Goal: Information Seeking & Learning: Learn about a topic

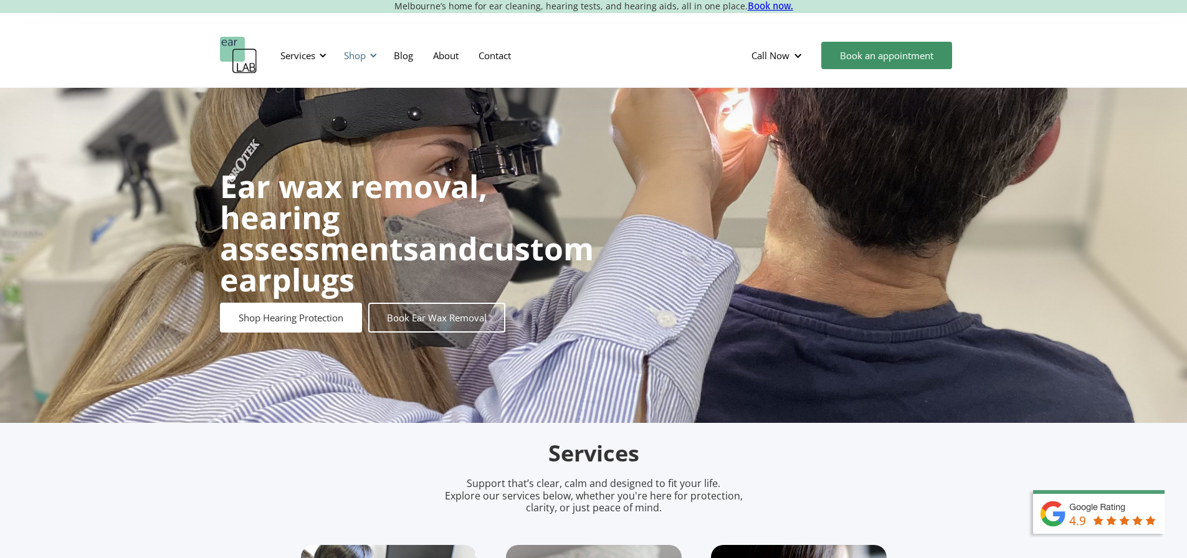
click at [365, 50] on div "Shop" at bounding box center [355, 55] width 22 height 12
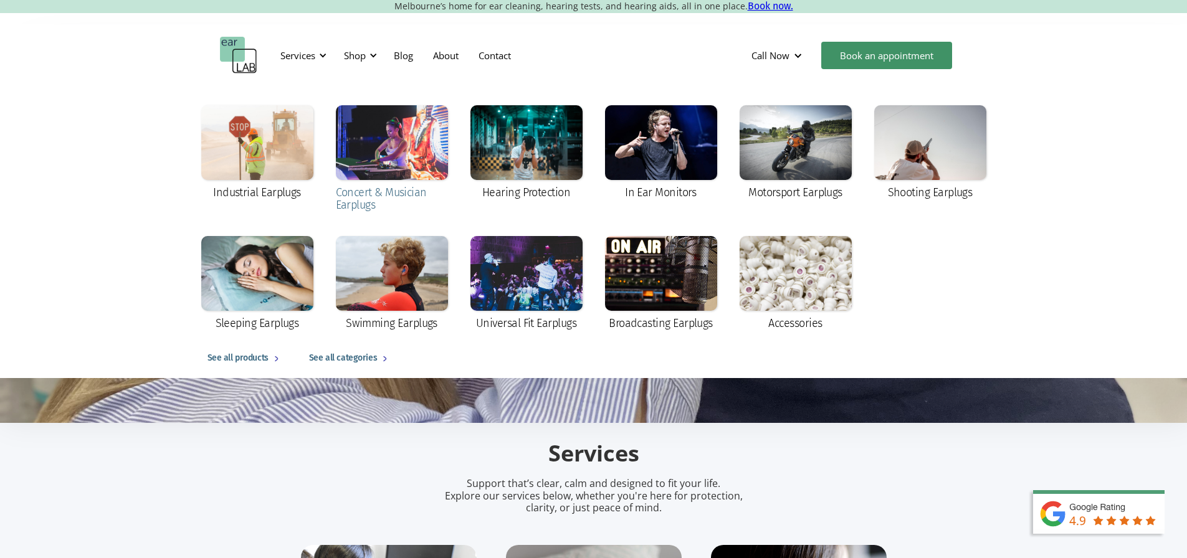
click at [430, 144] on div at bounding box center [392, 142] width 112 height 75
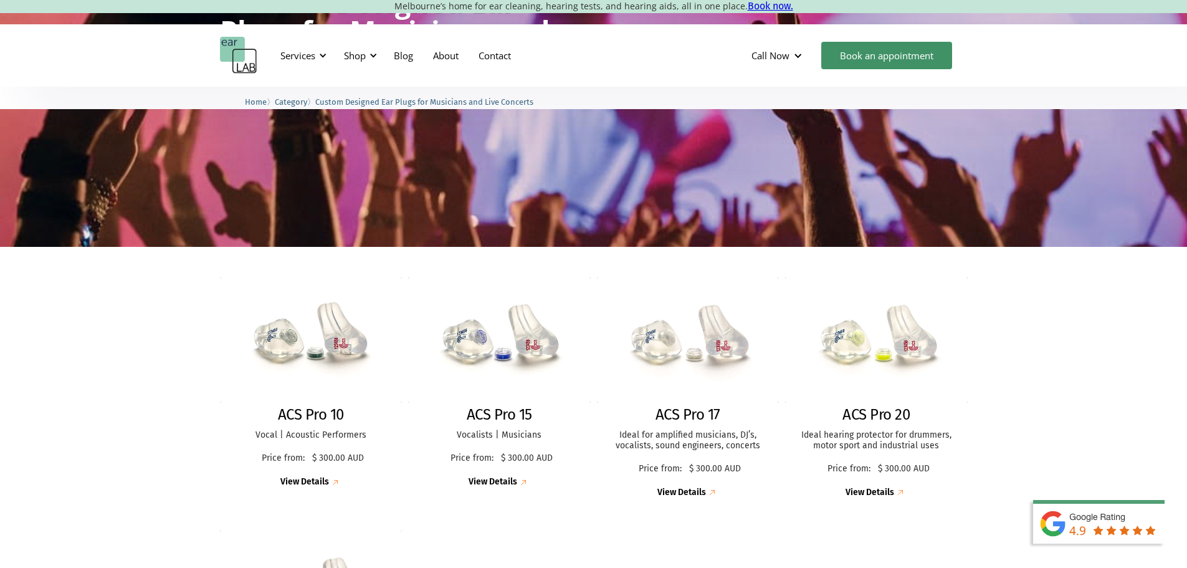
scroll to position [187, 0]
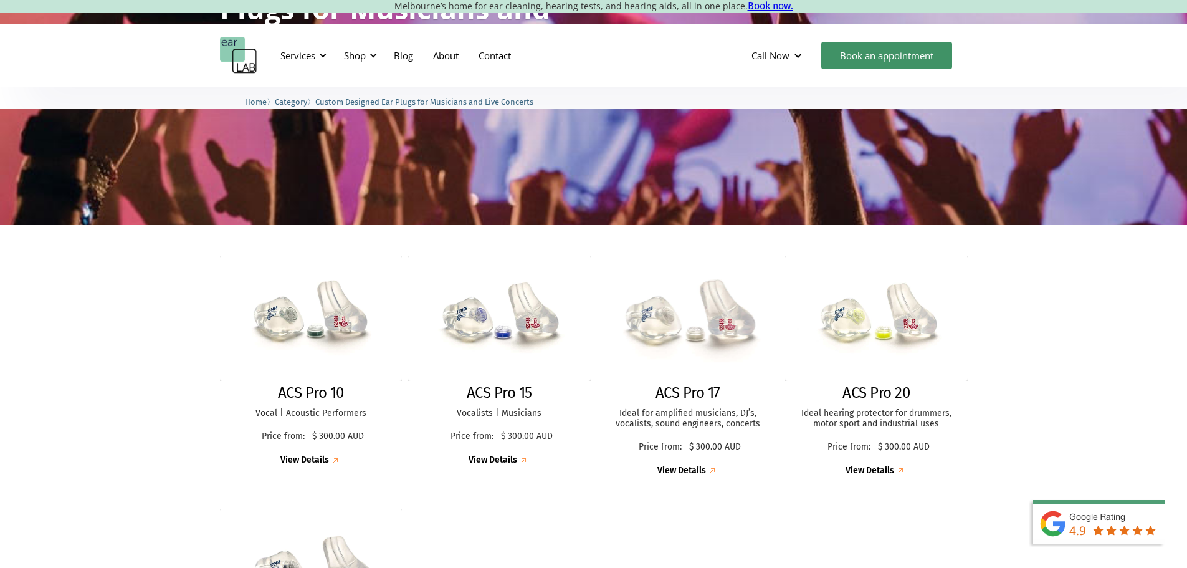
click at [705, 368] on img at bounding box center [688, 318] width 201 height 138
click at [528, 348] on img at bounding box center [499, 318] width 201 height 138
click at [320, 340] on img at bounding box center [311, 318] width 201 height 138
click at [842, 379] on img at bounding box center [876, 318] width 200 height 138
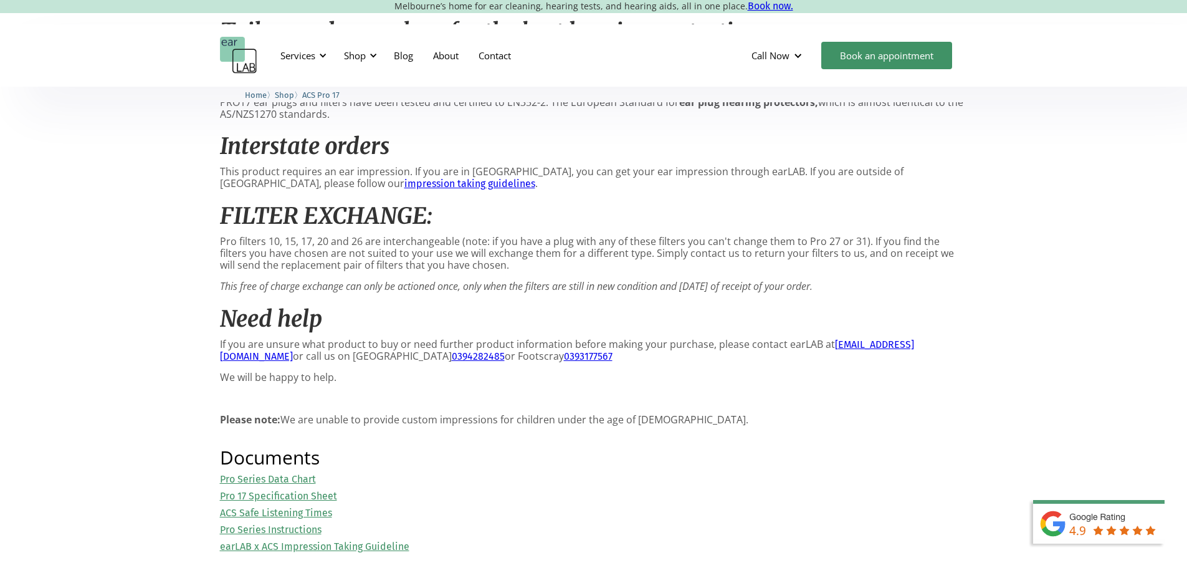
scroll to position [1371, 0]
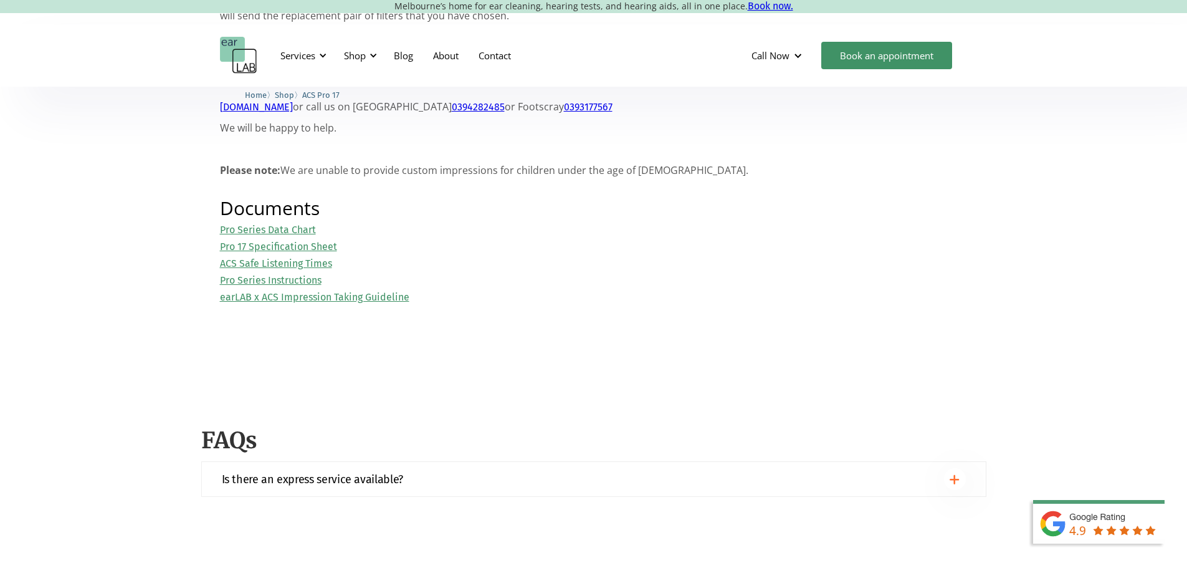
click at [337, 252] on link "Pro 17 Specification Sheet" at bounding box center [278, 247] width 117 height 12
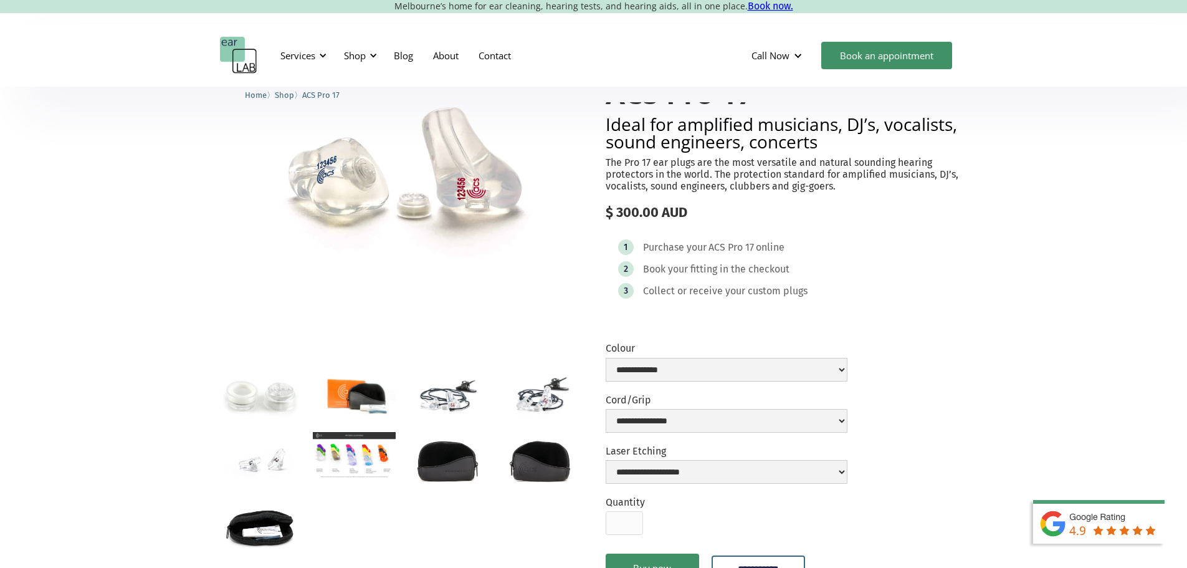
scroll to position [0, 0]
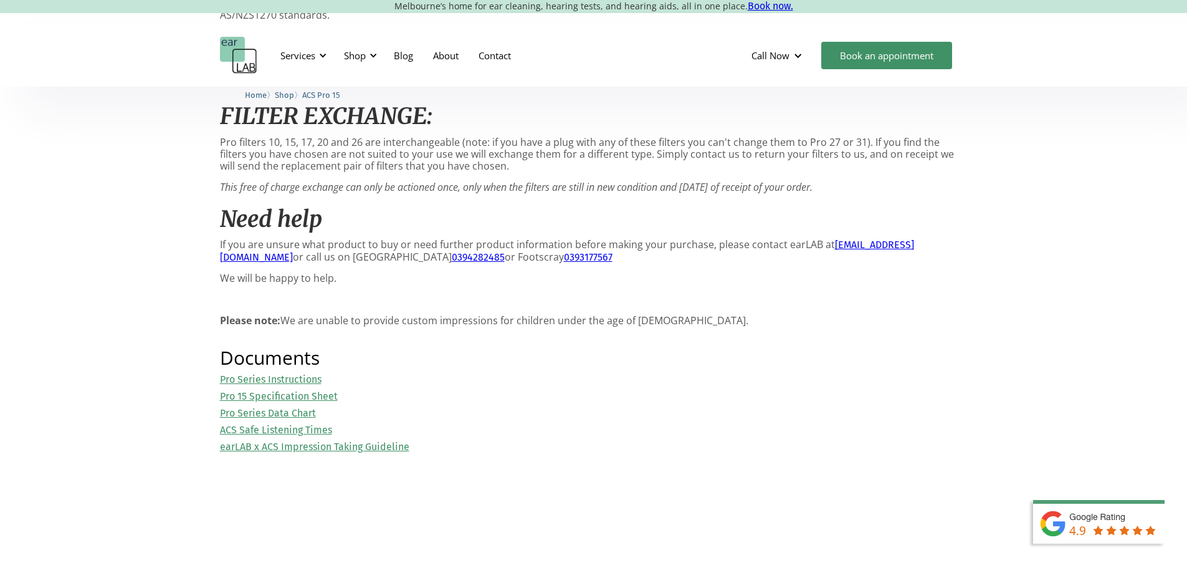
scroll to position [1371, 0]
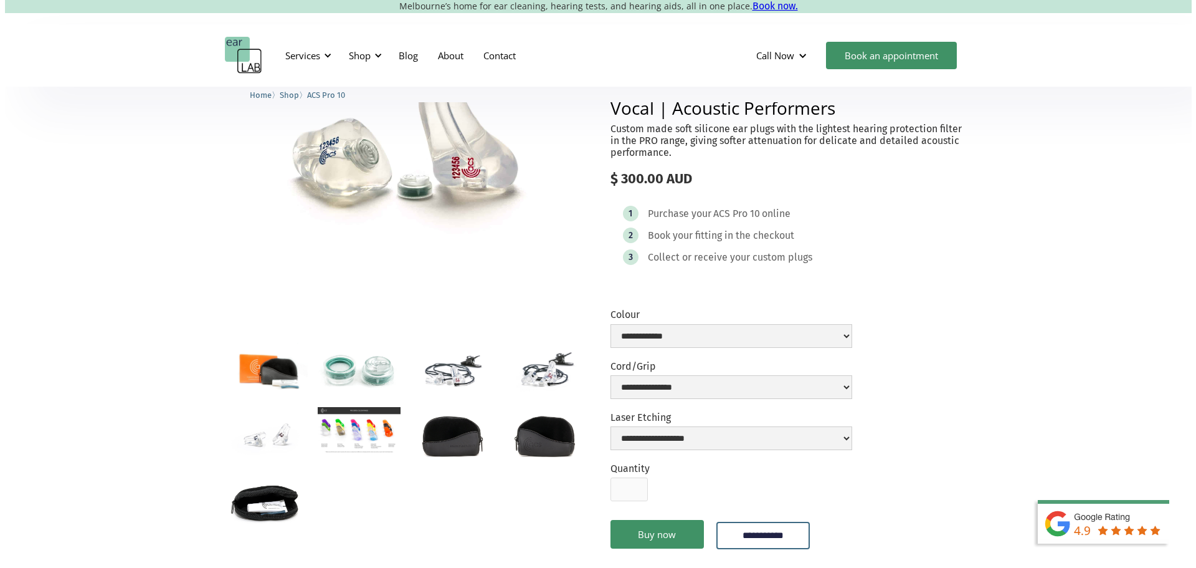
scroll to position [125, 0]
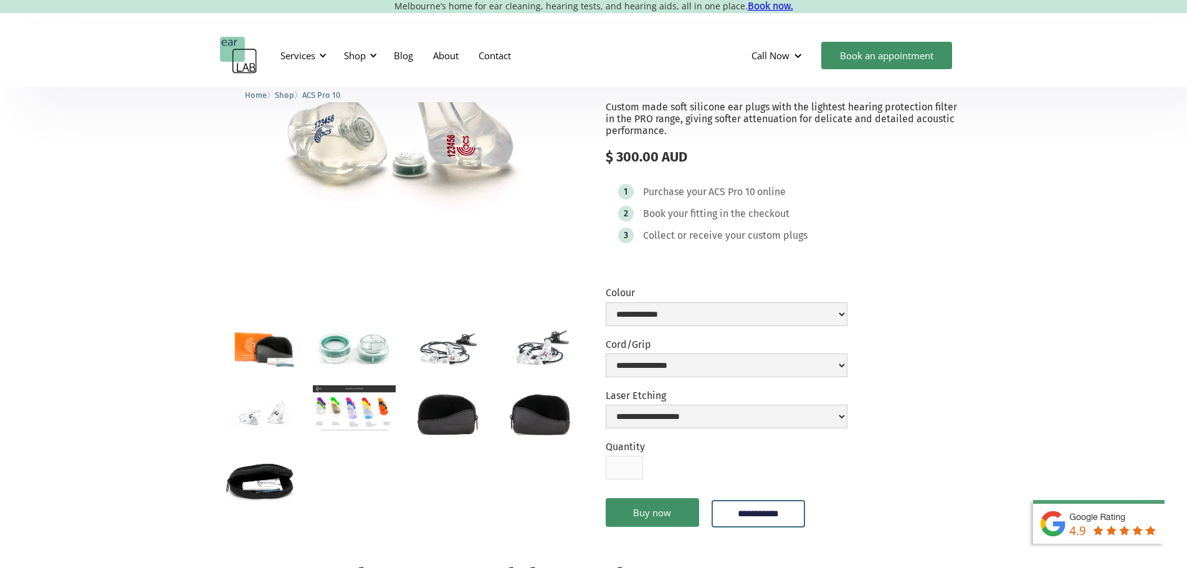
click at [346, 408] on img "open lightbox" at bounding box center [354, 408] width 83 height 47
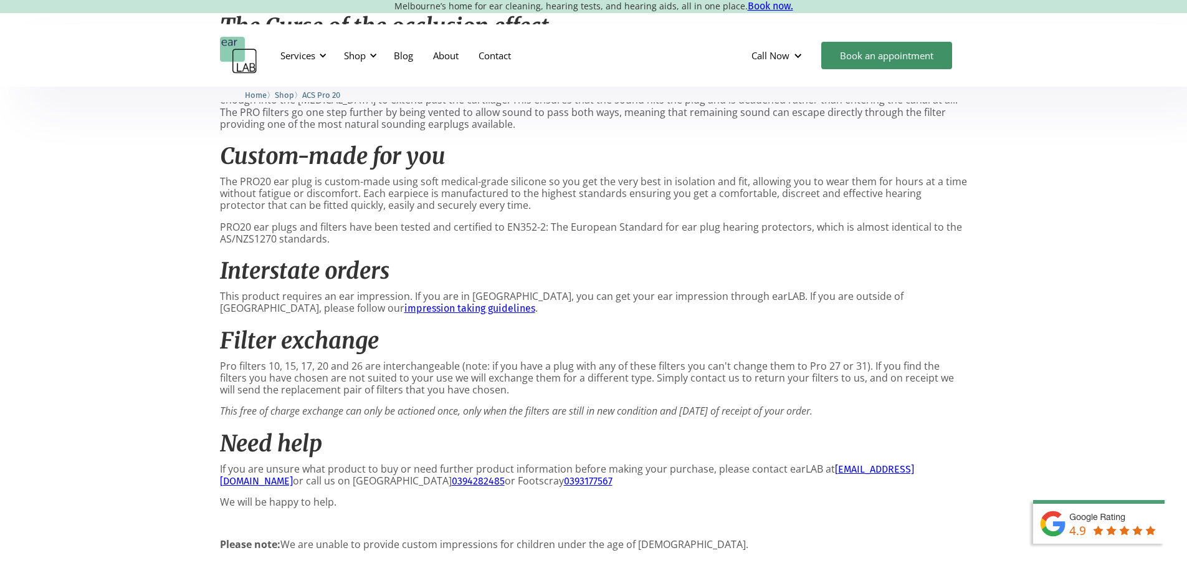
scroll to position [1246, 0]
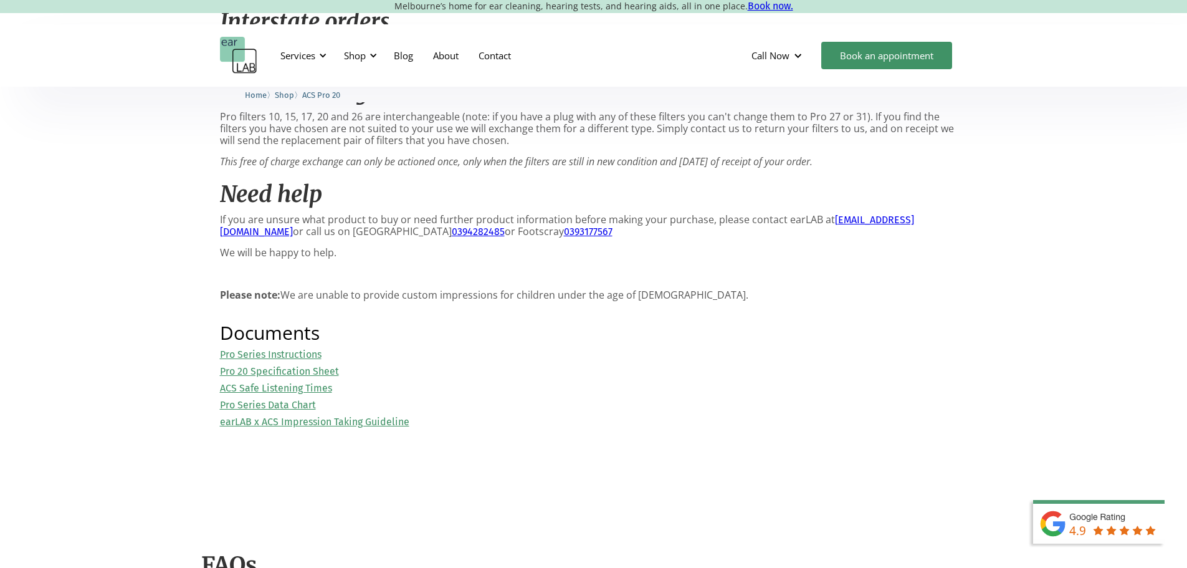
click at [328, 375] on link "Pro 20 Specification Sheet" at bounding box center [279, 371] width 119 height 12
